Goal: Transaction & Acquisition: Purchase product/service

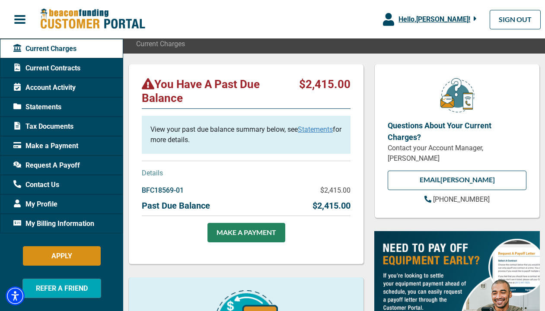
scroll to position [74, 0]
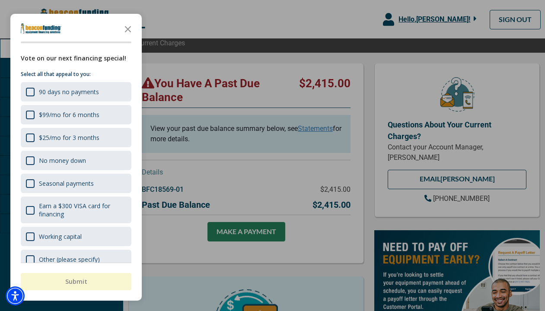
click at [128, 31] on icon "Close the survey" at bounding box center [127, 28] width 17 height 17
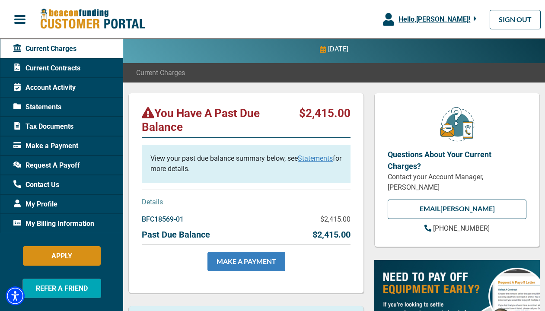
scroll to position [44, 0]
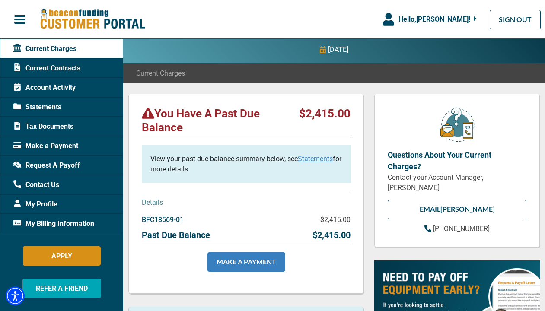
click at [240, 264] on link "MAKE A PAYMENT" at bounding box center [246, 261] width 78 height 19
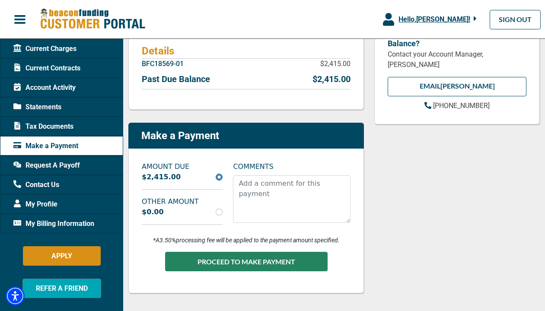
scroll to position [170, 0]
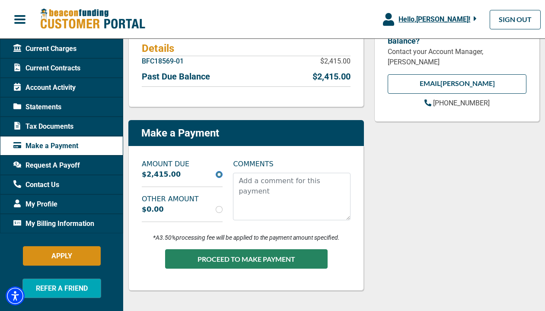
click at [220, 211] on input "radio" at bounding box center [219, 209] width 7 height 7
radio input "true"
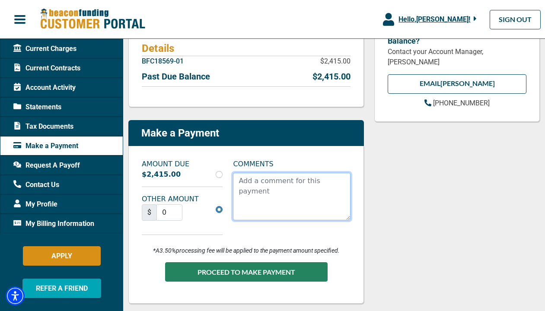
click at [317, 193] on textarea "COMMENTS" at bounding box center [292, 197] width 118 height 48
type textarea "2000"
drag, startPoint x: 279, startPoint y: 182, endPoint x: 142, endPoint y: 174, distance: 137.3
click at [143, 174] on div "AMOUNT DUE $2,415.00 OTHER AMOUNT $ 0 COMMENTS 2000" at bounding box center [246, 200] width 219 height 83
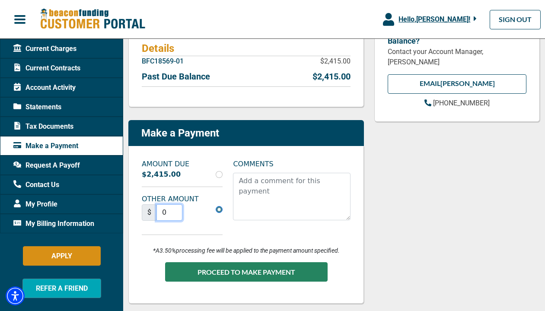
drag, startPoint x: 158, startPoint y: 213, endPoint x: 121, endPoint y: 207, distance: 37.2
click at [130, 208] on div "AMOUNT DUE $2,415.00 OTHER AMOUNT $ 0 COMMENTS *A 3.50% processing fee will be …" at bounding box center [246, 225] width 236 height 158
type input "2000"
click at [243, 238] on div "COMMENTS" at bounding box center [292, 200] width 128 height 83
drag, startPoint x: 237, startPoint y: 267, endPoint x: 281, endPoint y: 295, distance: 51.8
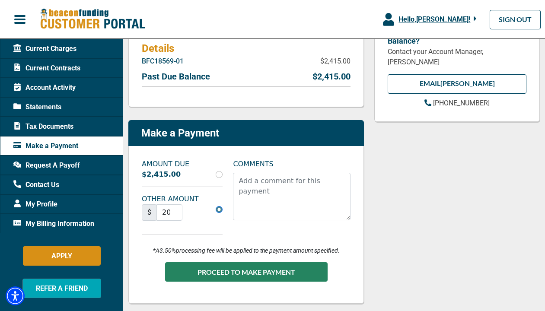
click at [237, 267] on button "PROCEED TO MAKE PAYMENT" at bounding box center [246, 271] width 162 height 19
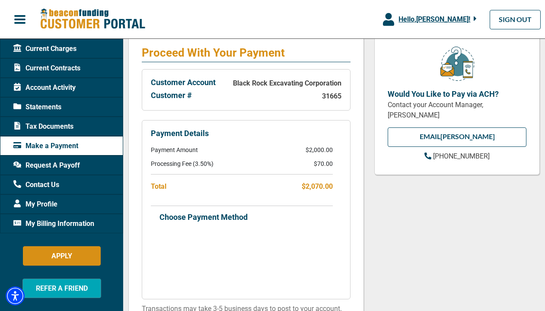
scroll to position [153, 0]
